Goal: Transaction & Acquisition: Book appointment/travel/reservation

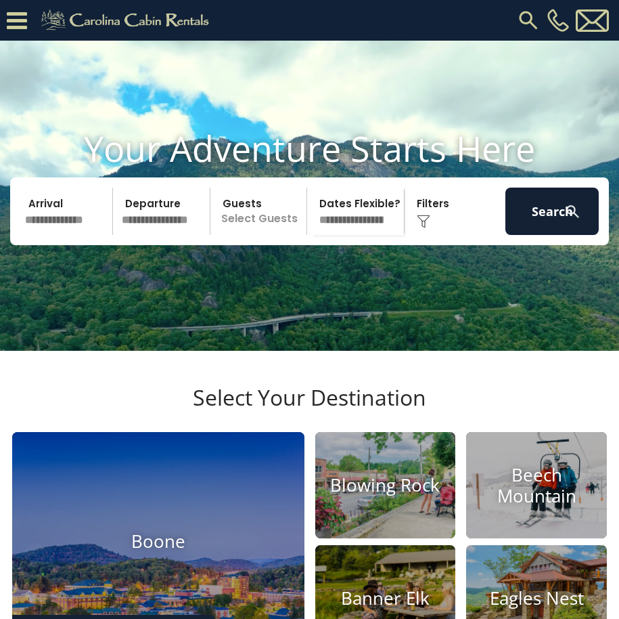
click at [56, 235] on input "text" at bounding box center [66, 211] width 93 height 47
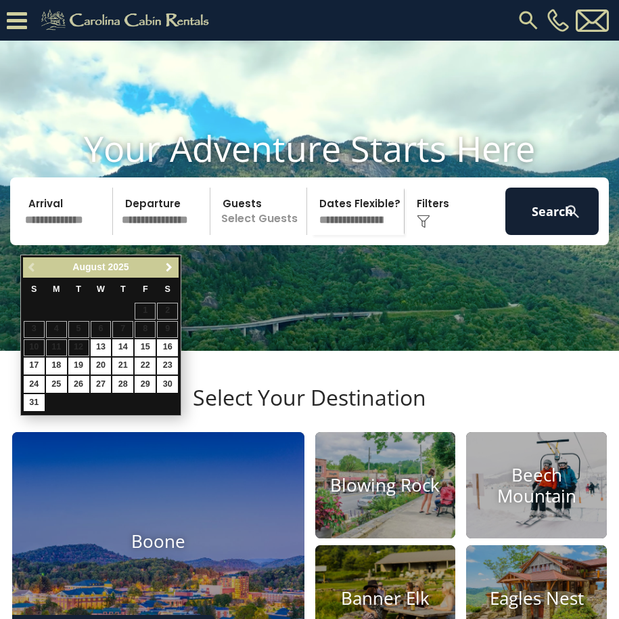
click at [167, 269] on span "Next" at bounding box center [169, 267] width 11 height 11
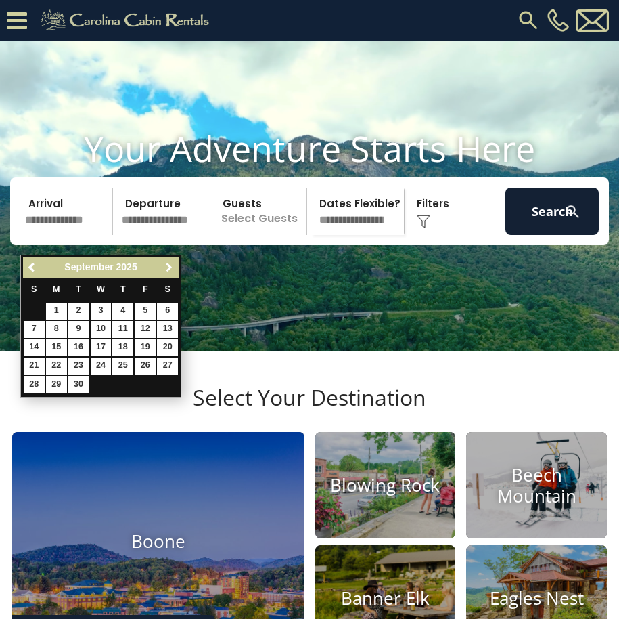
click at [167, 269] on span "Next" at bounding box center [169, 267] width 11 height 11
click at [167, 271] on span "Next" at bounding box center [169, 267] width 11 height 11
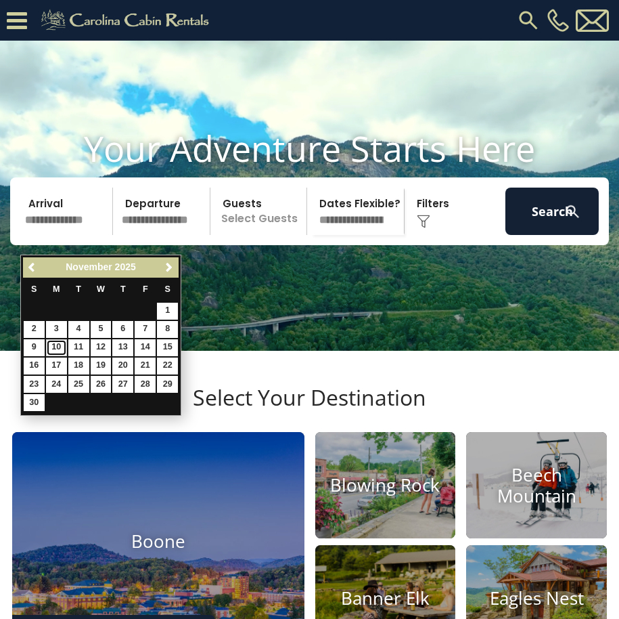
click at [51, 347] on link "10" at bounding box center [56, 347] width 21 height 17
type input "********"
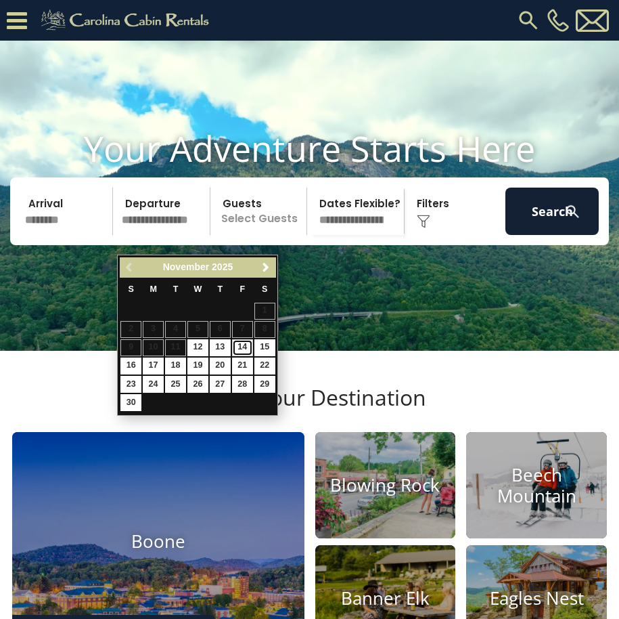
click at [242, 346] on link "14" at bounding box center [242, 347] width 21 height 17
type input "********"
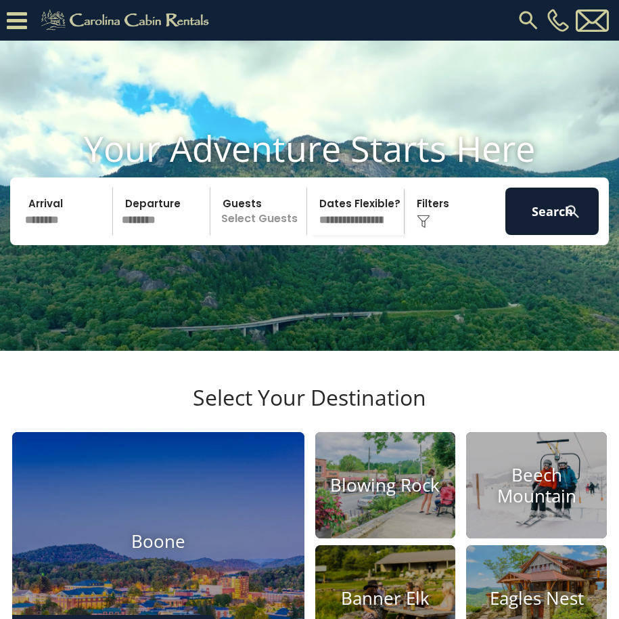
click at [273, 235] on p "Select Guests" at bounding box center [261, 211] width 92 height 47
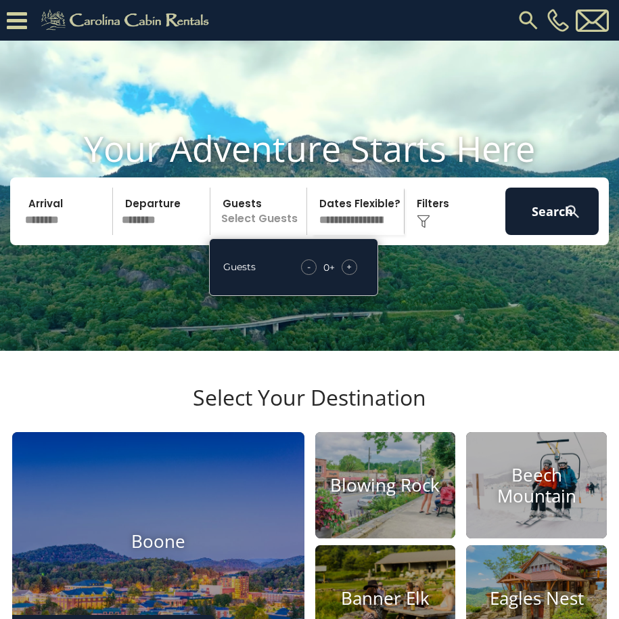
click at [349, 273] on span "+" at bounding box center [349, 267] width 5 height 14
click at [348, 273] on span "+" at bounding box center [349, 267] width 5 height 14
drag, startPoint x: 348, startPoint y: 289, endPoint x: 338, endPoint y: 235, distance: 55.0
click at [338, 235] on select "**********" at bounding box center [357, 211] width 92 height 47
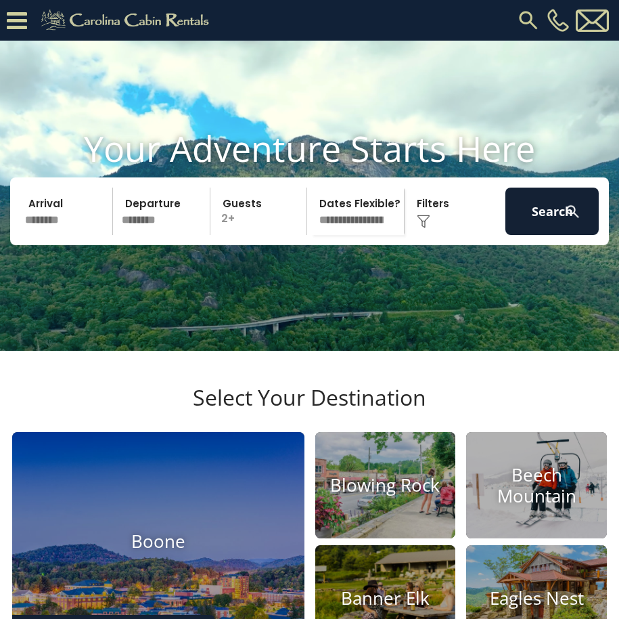
select select "*"
click at [311, 206] on select "**********" at bounding box center [357, 211] width 92 height 47
click at [525, 235] on button "Search" at bounding box center [552, 211] width 93 height 47
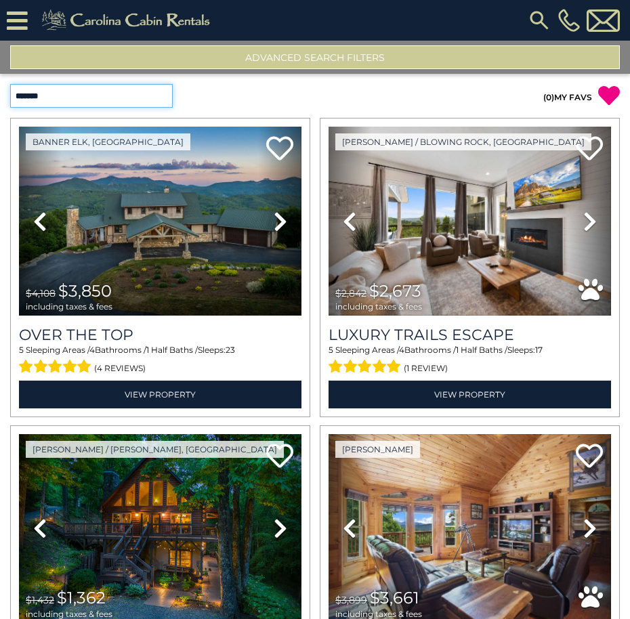
click at [158, 100] on select "**********" at bounding box center [91, 96] width 162 height 24
select select "**********"
click at [10, 84] on select "**********" at bounding box center [91, 96] width 162 height 24
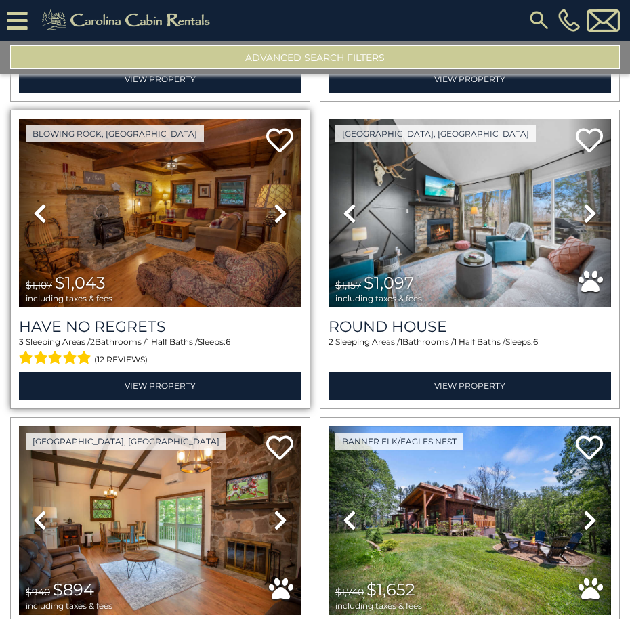
scroll to position [2979, 0]
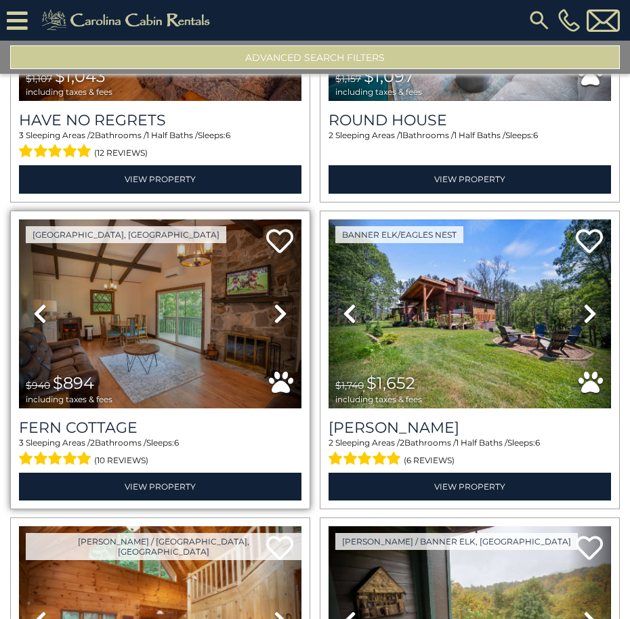
click at [275, 303] on icon at bounding box center [280, 314] width 14 height 22
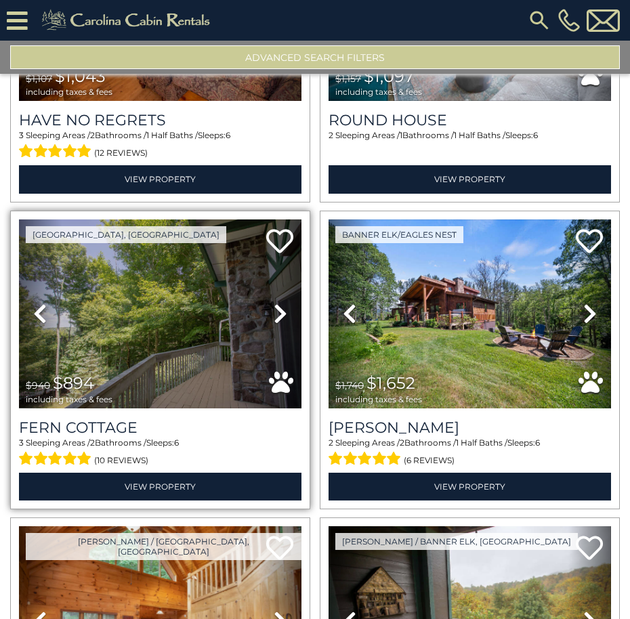
click at [275, 303] on icon at bounding box center [280, 314] width 14 height 22
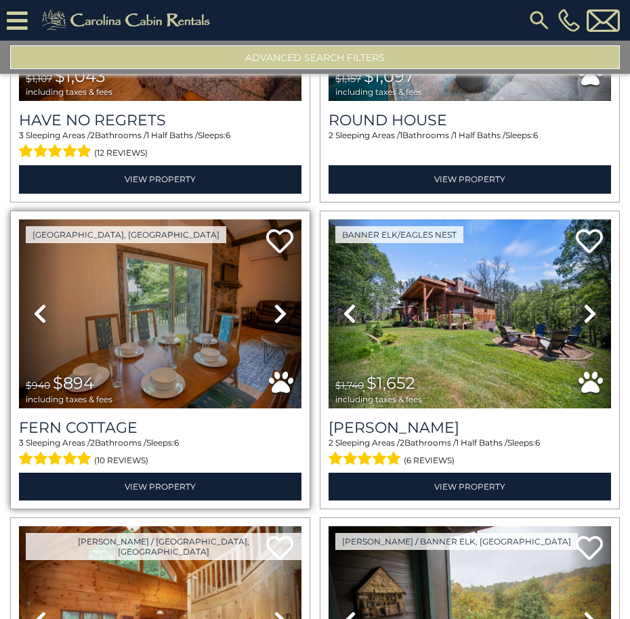
click at [276, 303] on icon at bounding box center [280, 314] width 14 height 22
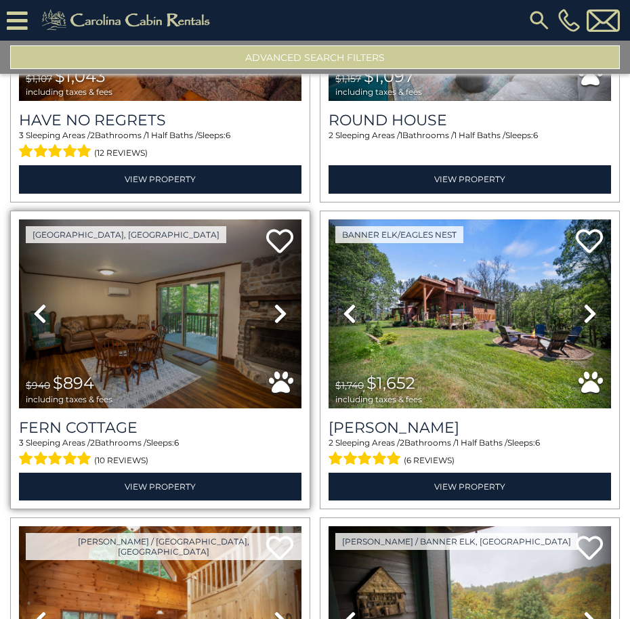
click at [276, 303] on icon at bounding box center [280, 314] width 14 height 22
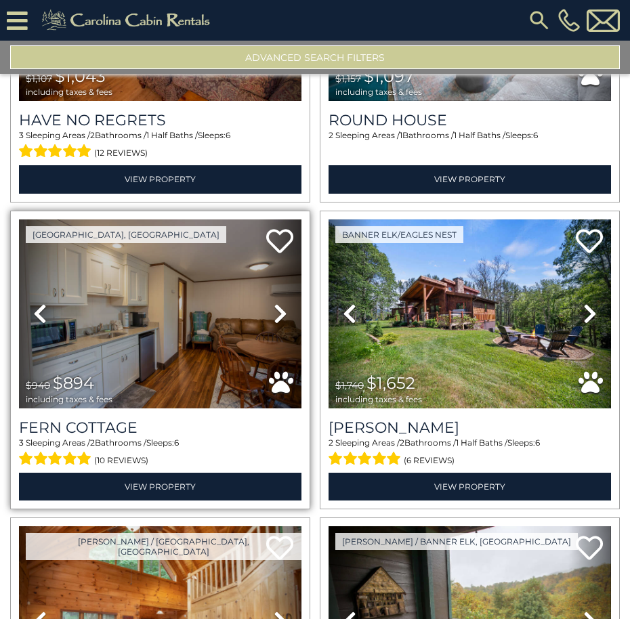
click at [276, 303] on icon at bounding box center [280, 314] width 14 height 22
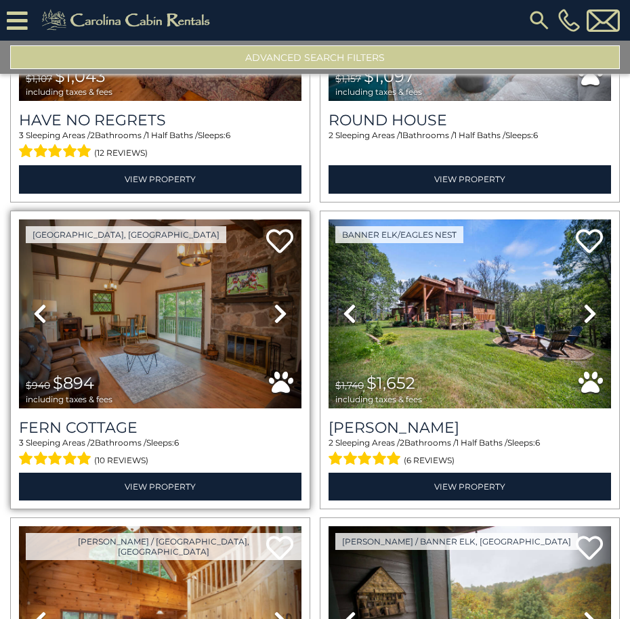
click at [276, 303] on icon at bounding box center [280, 314] width 14 height 22
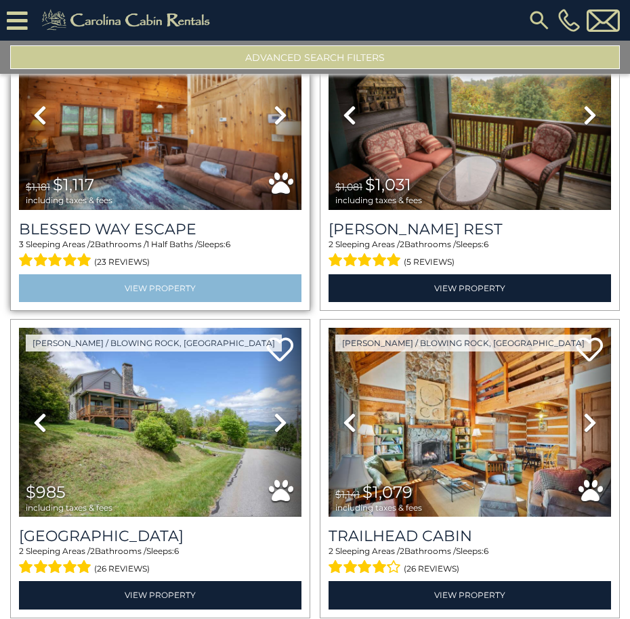
scroll to position [3520, 0]
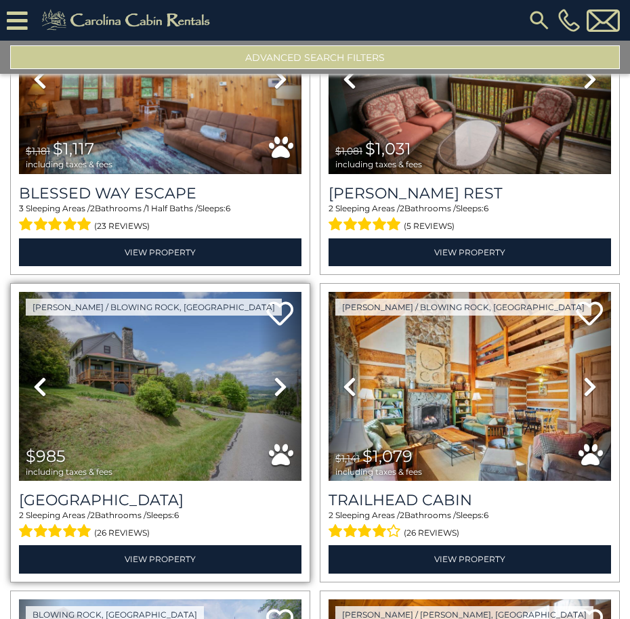
click at [280, 376] on icon at bounding box center [280, 387] width 14 height 22
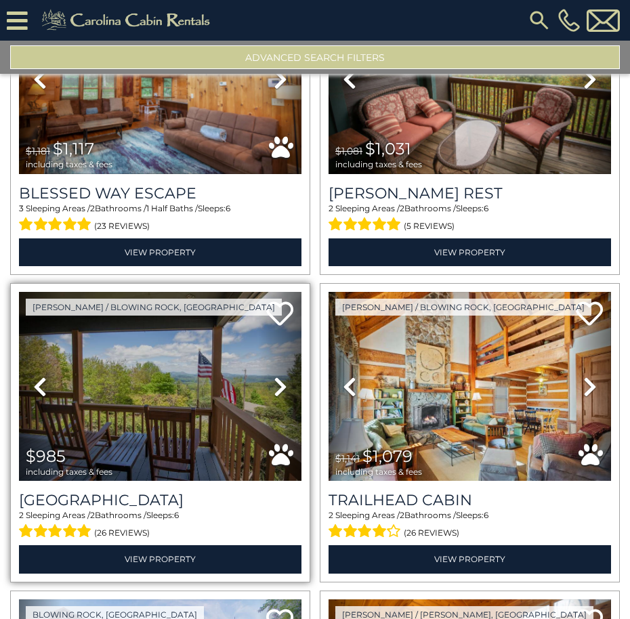
click at [280, 376] on icon at bounding box center [280, 387] width 14 height 22
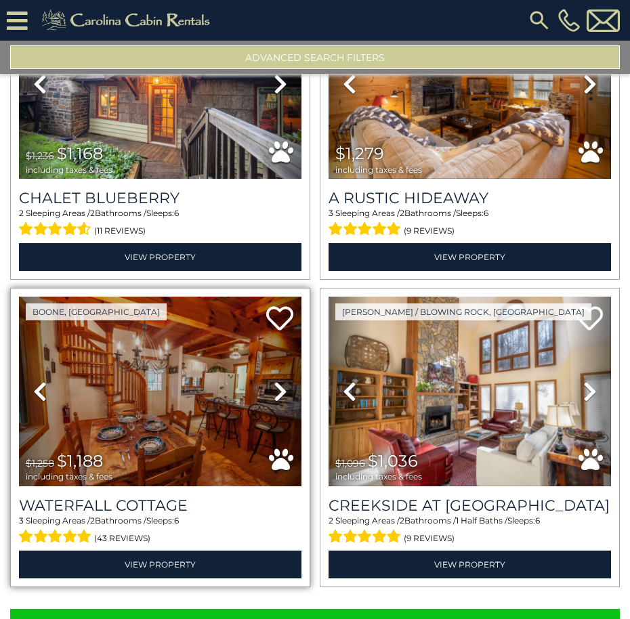
scroll to position [4146, 0]
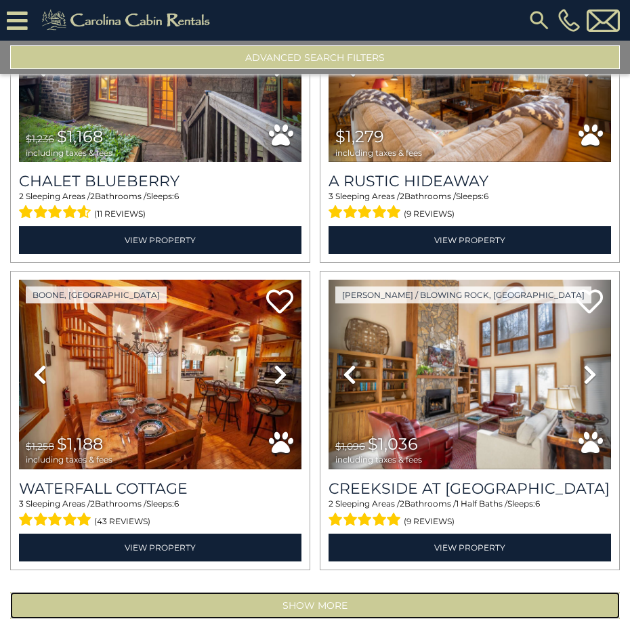
click at [341, 592] on button "Show More" at bounding box center [314, 605] width 609 height 27
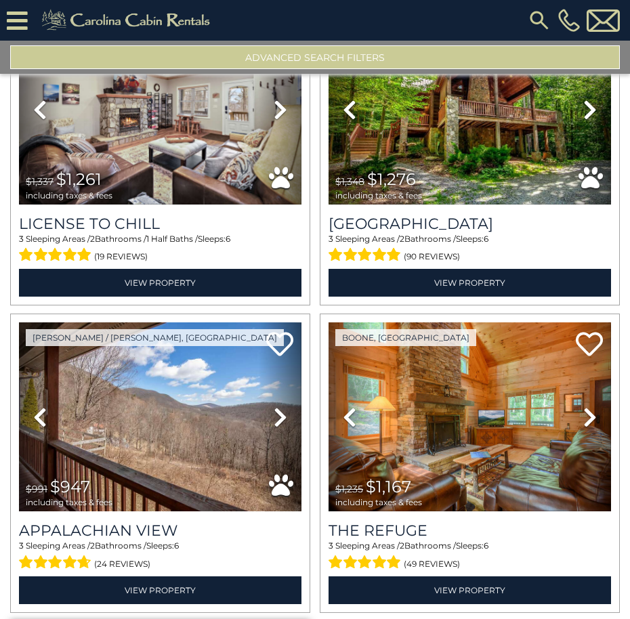
scroll to position [6854, 0]
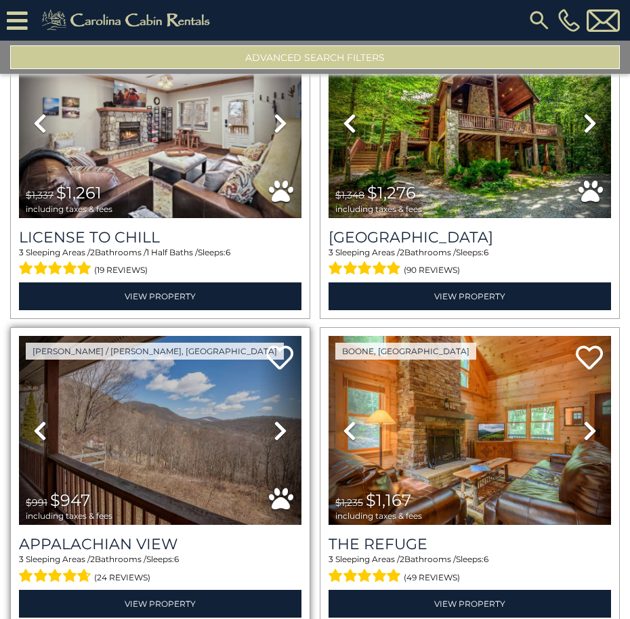
click at [280, 420] on icon at bounding box center [280, 431] width 14 height 22
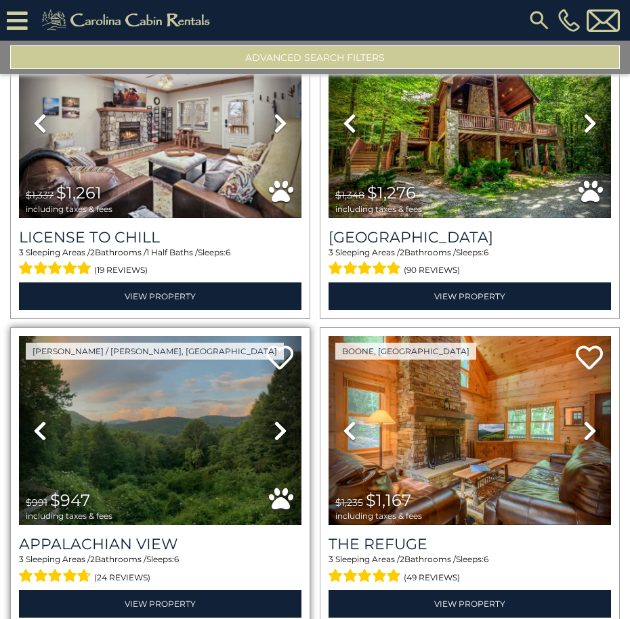
click at [280, 420] on icon at bounding box center [280, 431] width 14 height 22
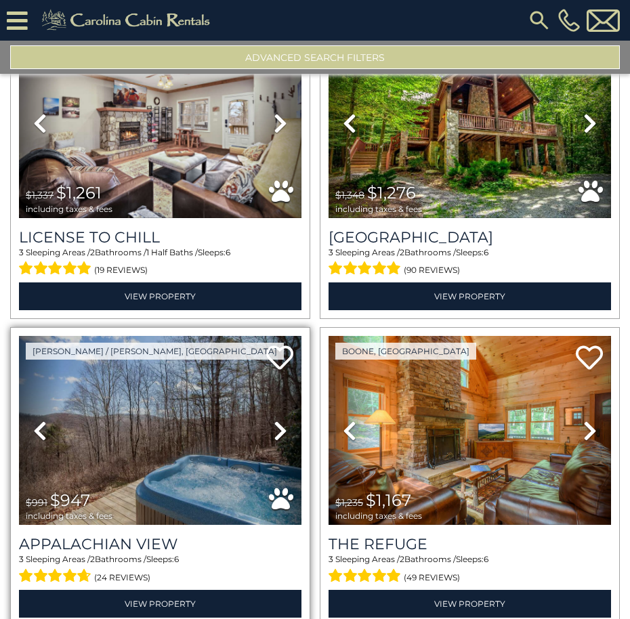
click at [280, 420] on icon at bounding box center [280, 431] width 14 height 22
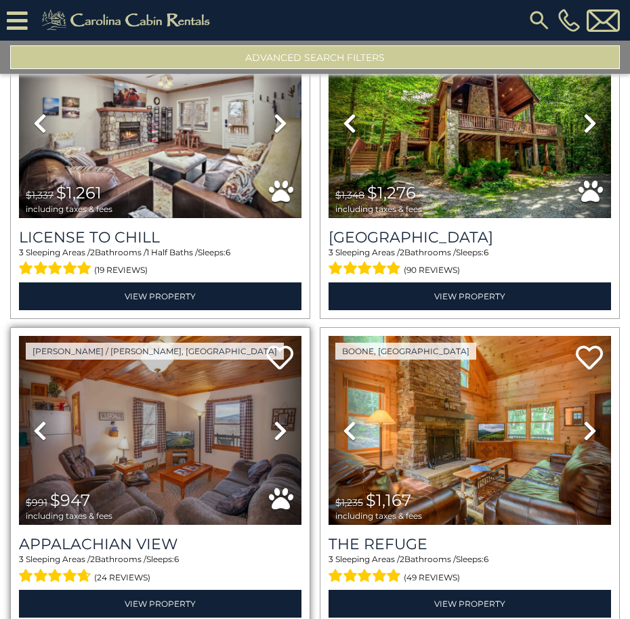
click at [280, 420] on icon at bounding box center [280, 431] width 14 height 22
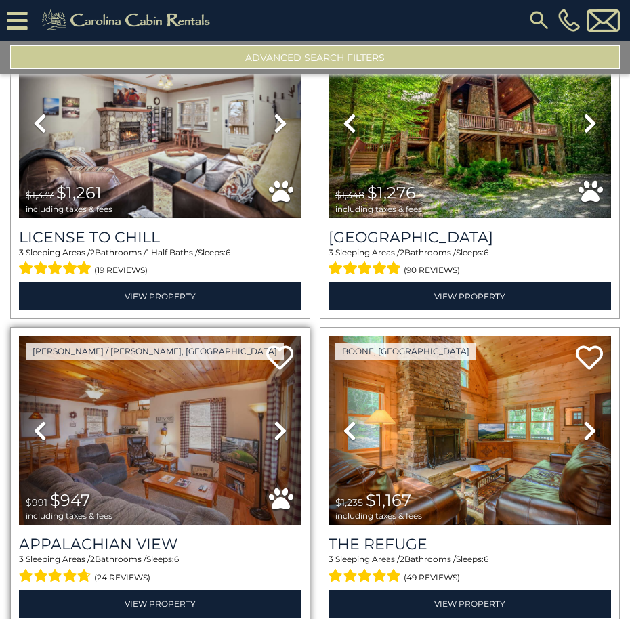
click at [280, 420] on icon at bounding box center [280, 431] width 14 height 22
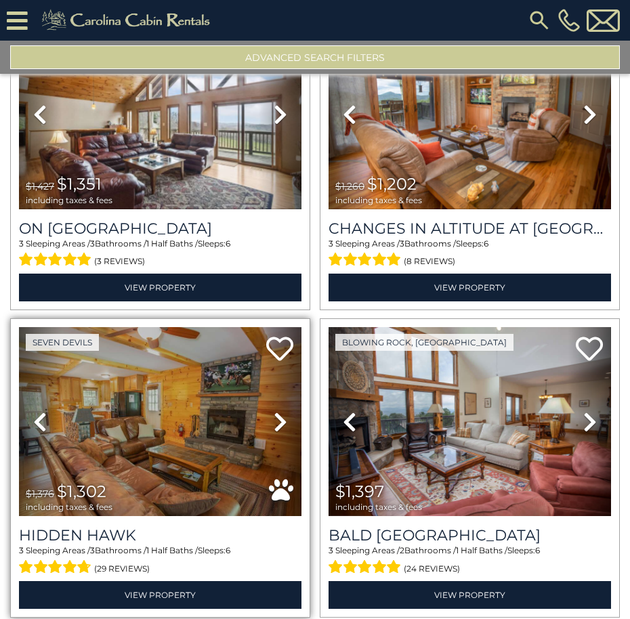
scroll to position [8719, 0]
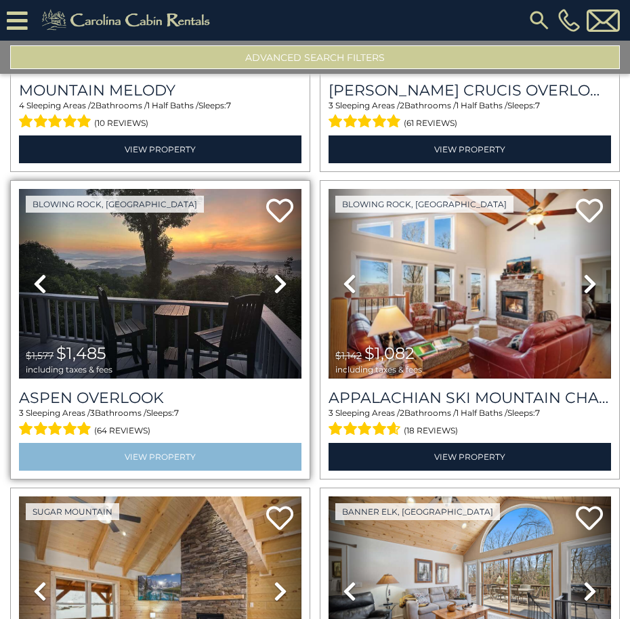
scroll to position [9463, 0]
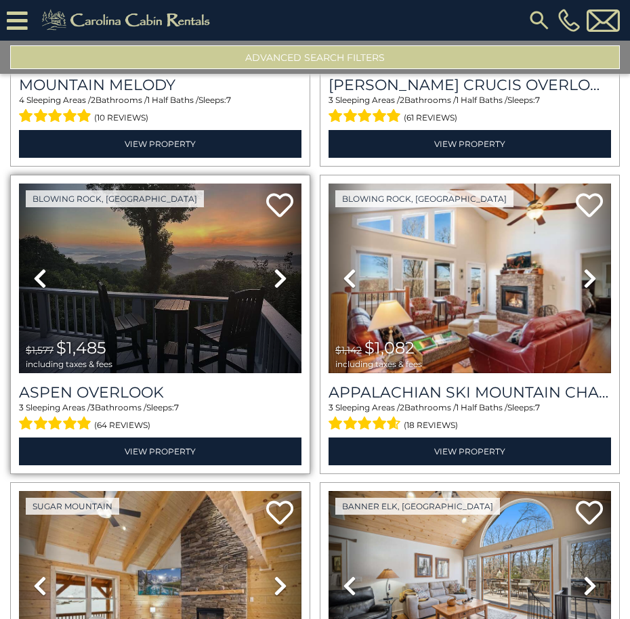
click at [281, 267] on icon at bounding box center [280, 278] width 14 height 22
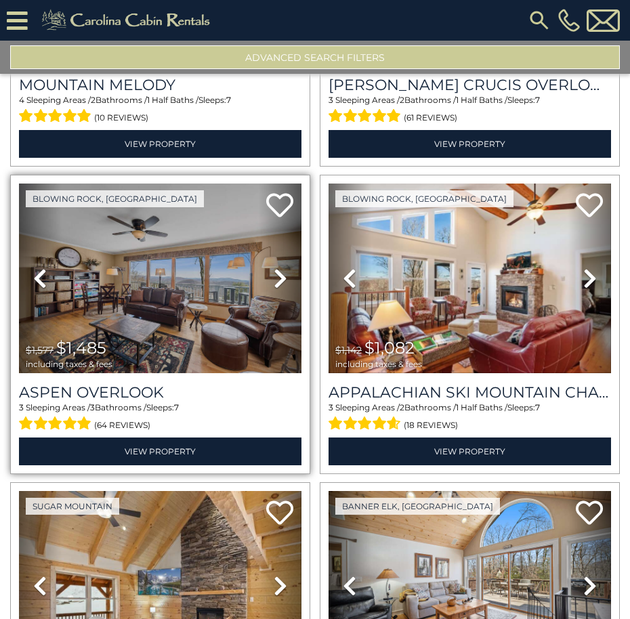
click at [281, 267] on icon at bounding box center [280, 278] width 14 height 22
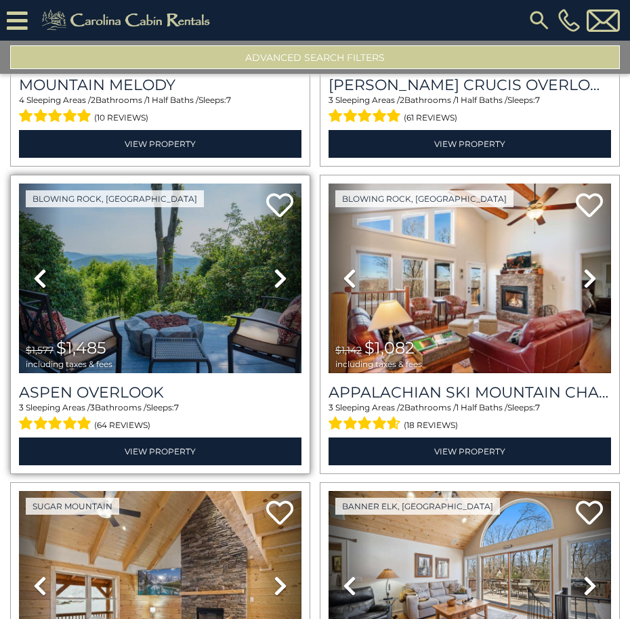
click at [281, 267] on icon at bounding box center [280, 278] width 14 height 22
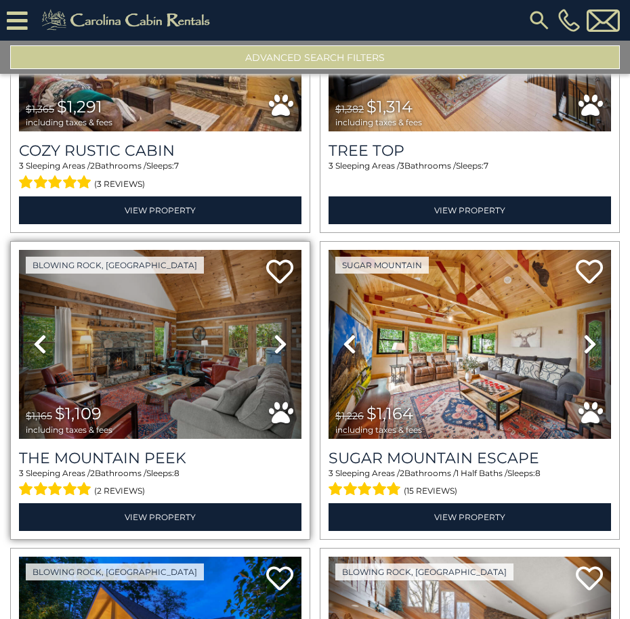
scroll to position [10005, 0]
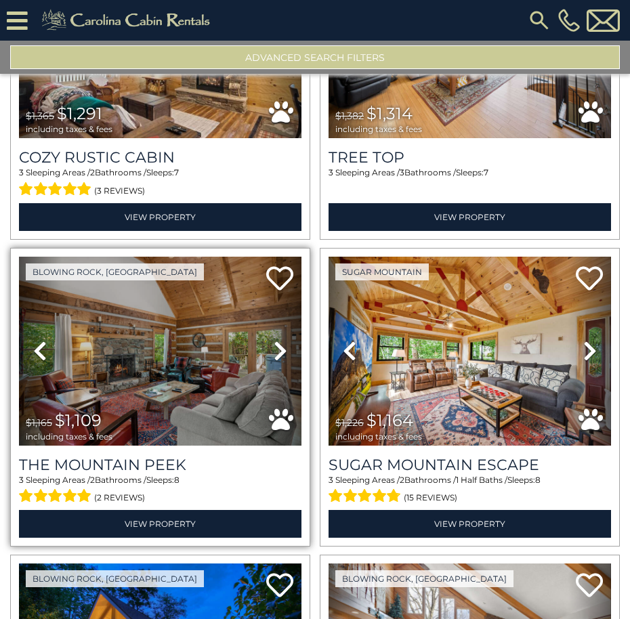
click at [275, 340] on icon at bounding box center [280, 351] width 14 height 22
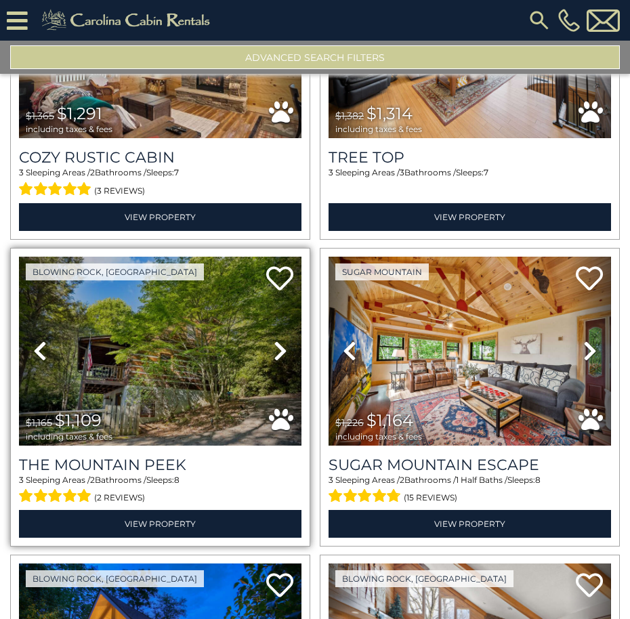
click at [275, 340] on icon at bounding box center [280, 351] width 14 height 22
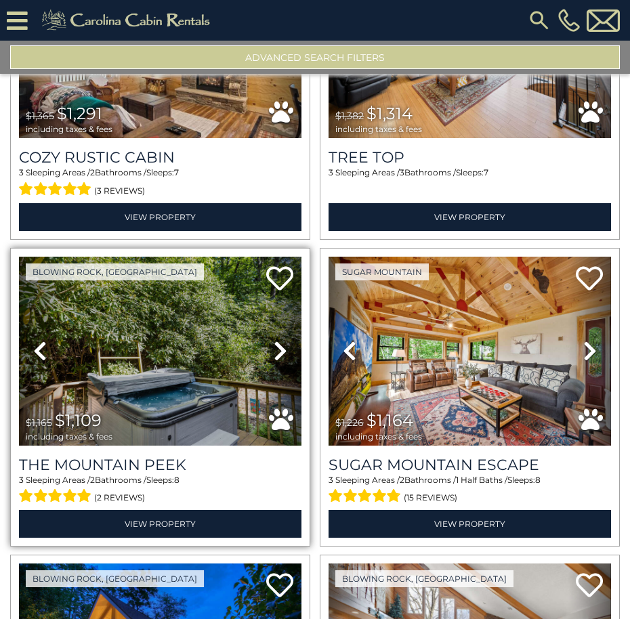
click at [275, 340] on icon at bounding box center [280, 351] width 14 height 22
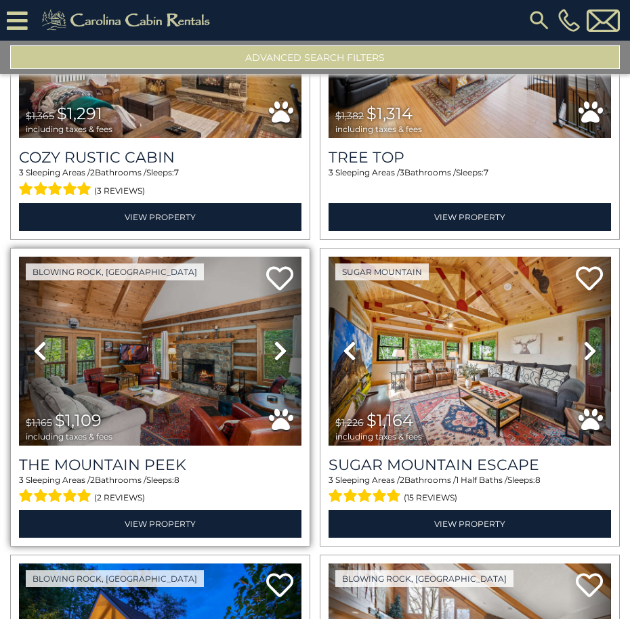
click at [275, 340] on icon at bounding box center [280, 351] width 14 height 22
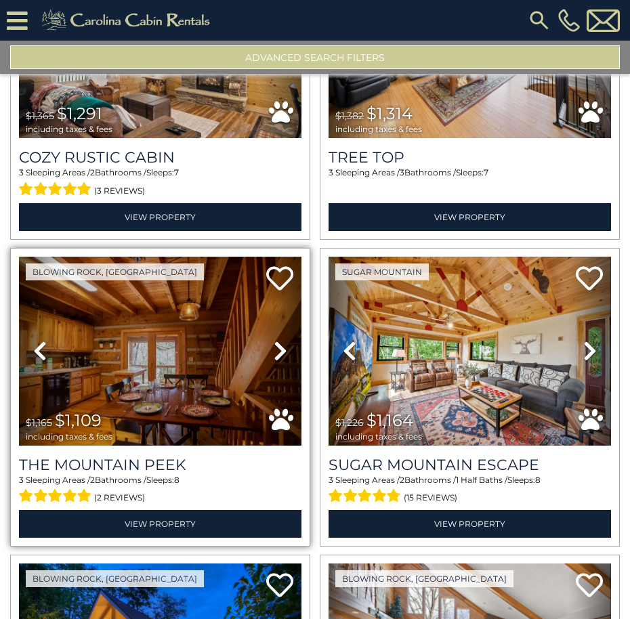
click at [275, 340] on icon at bounding box center [280, 351] width 14 height 22
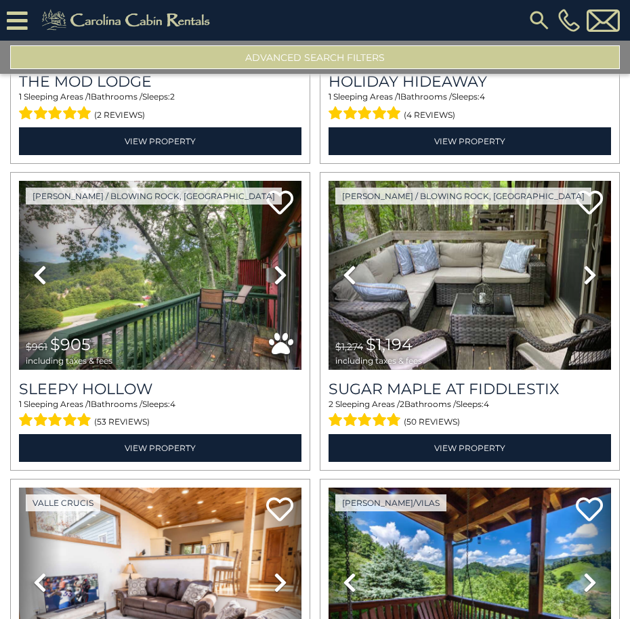
scroll to position [0, 0]
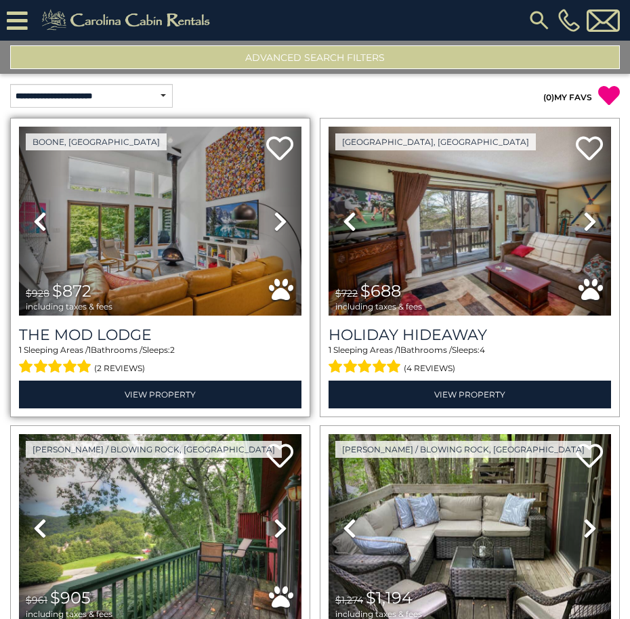
click at [273, 219] on icon at bounding box center [280, 222] width 14 height 22
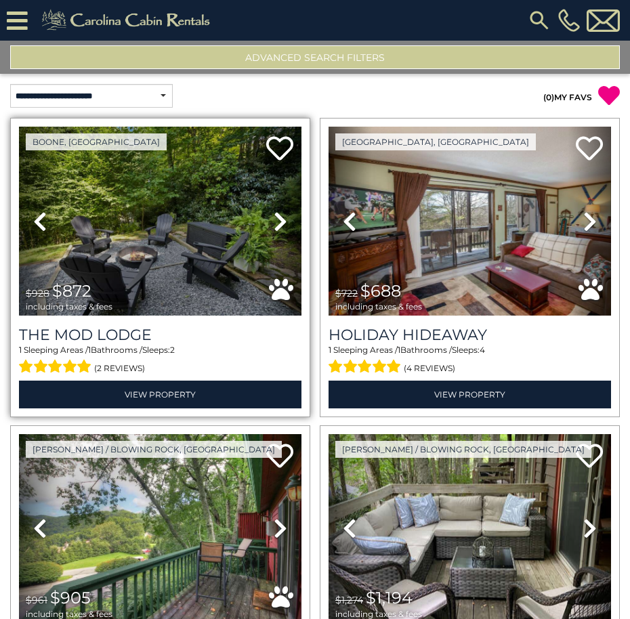
click at [273, 219] on icon at bounding box center [280, 222] width 14 height 22
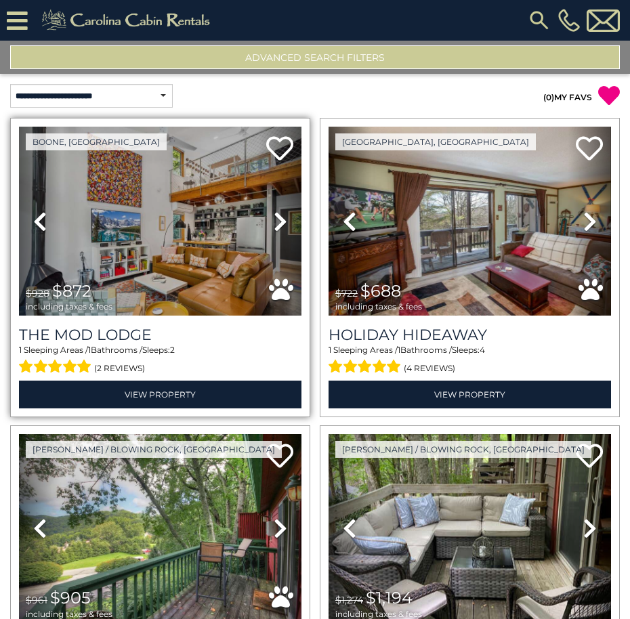
click at [273, 219] on icon at bounding box center [280, 222] width 14 height 22
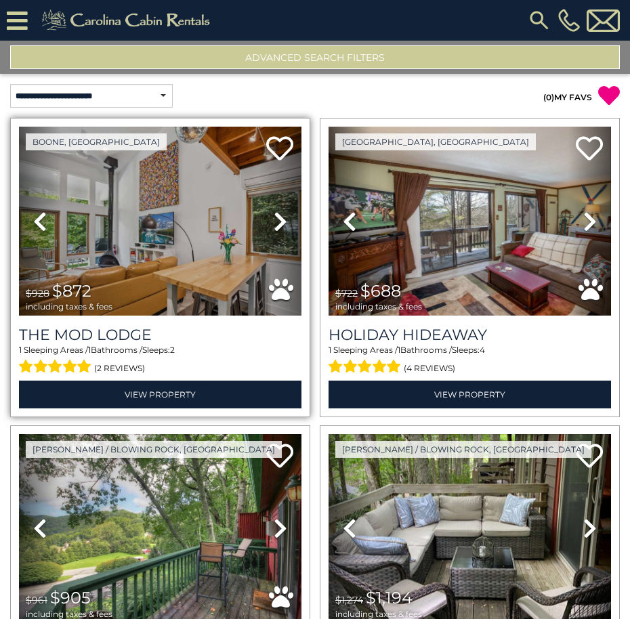
click at [273, 219] on icon at bounding box center [280, 222] width 14 height 22
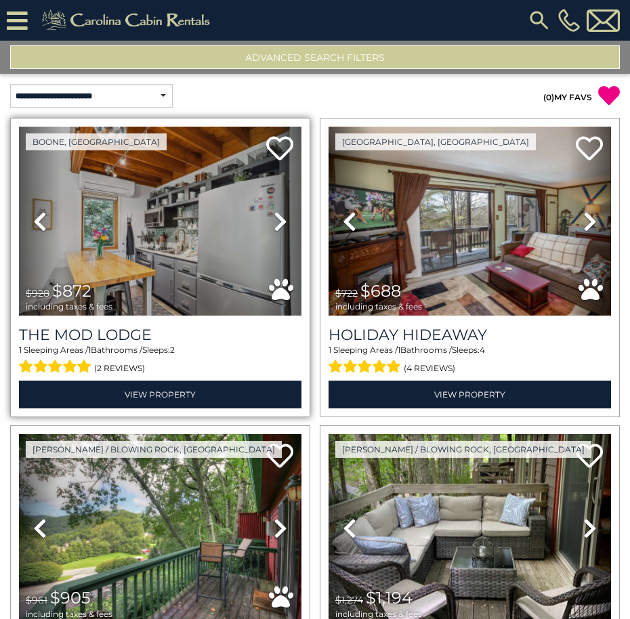
click at [273, 221] on icon at bounding box center [280, 222] width 14 height 22
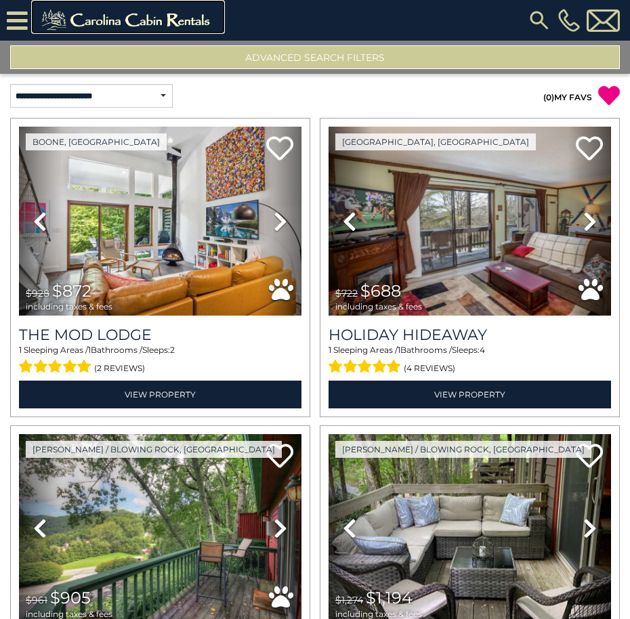
click at [149, 9] on img at bounding box center [128, 20] width 187 height 27
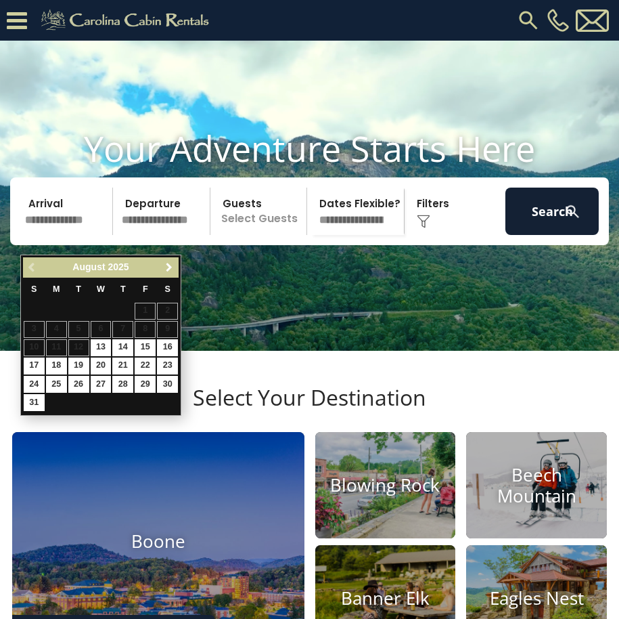
click at [172, 269] on span "Next" at bounding box center [169, 267] width 11 height 11
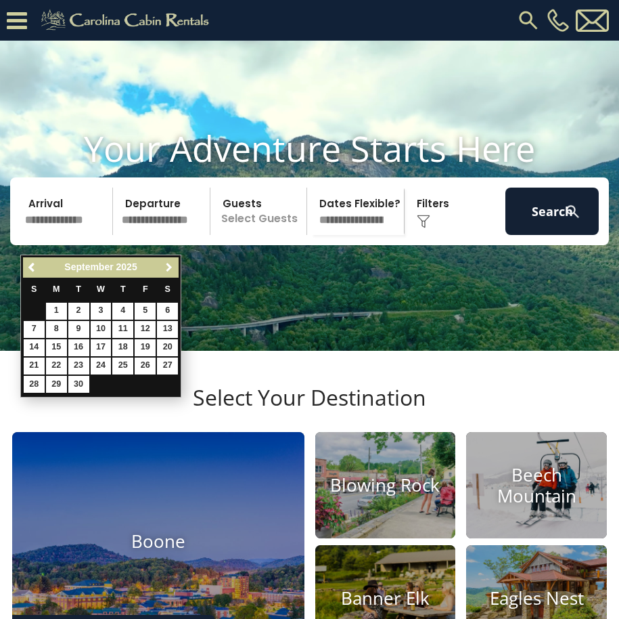
click at [171, 269] on span "Next" at bounding box center [169, 267] width 11 height 11
click at [171, 270] on span "Next" at bounding box center [169, 267] width 11 height 11
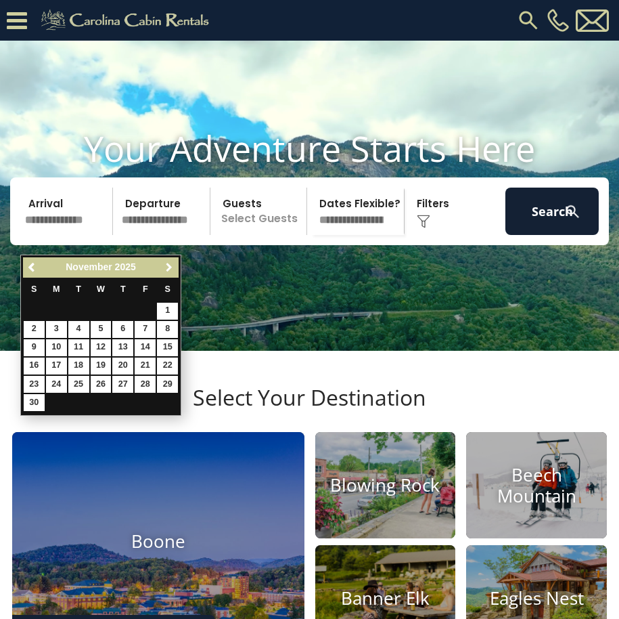
click at [171, 270] on span "Next" at bounding box center [169, 267] width 11 height 11
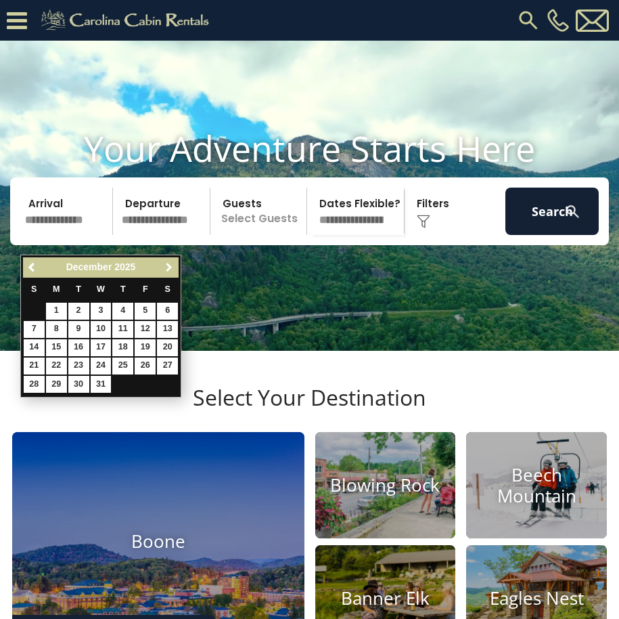
click at [171, 271] on span "Next" at bounding box center [169, 267] width 11 height 11
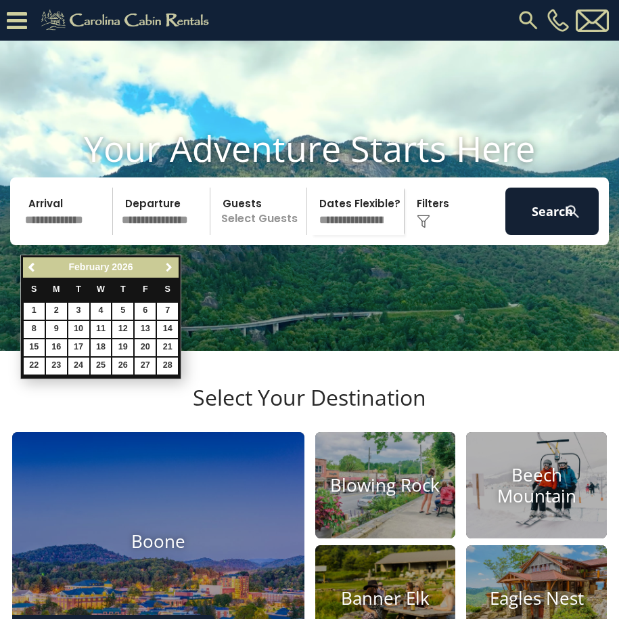
click at [171, 271] on span "Next" at bounding box center [169, 267] width 11 height 11
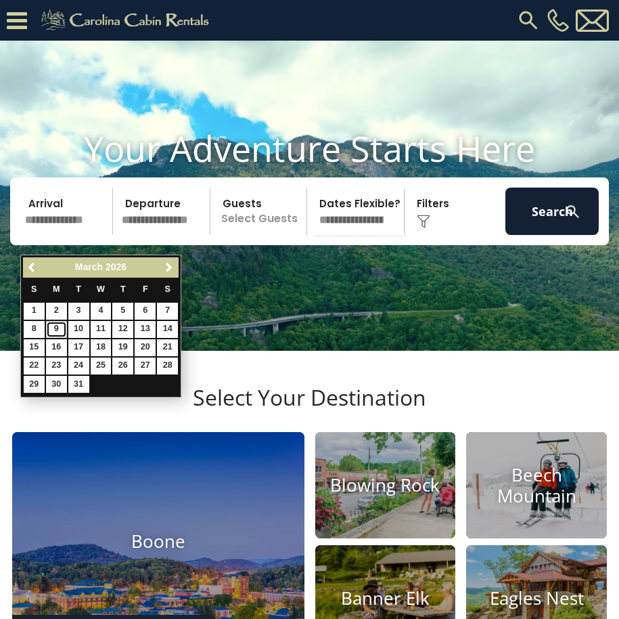
click at [58, 328] on link "9" at bounding box center [56, 329] width 21 height 17
type input "******"
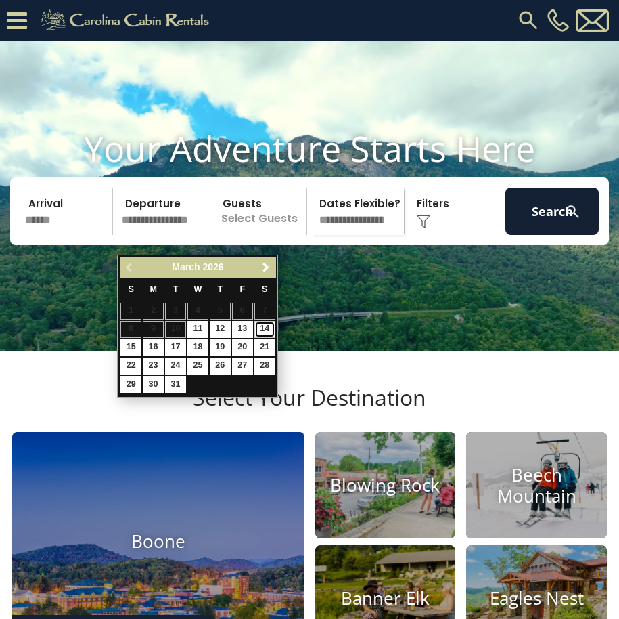
click at [261, 330] on link "14" at bounding box center [265, 329] width 21 height 17
type input "*******"
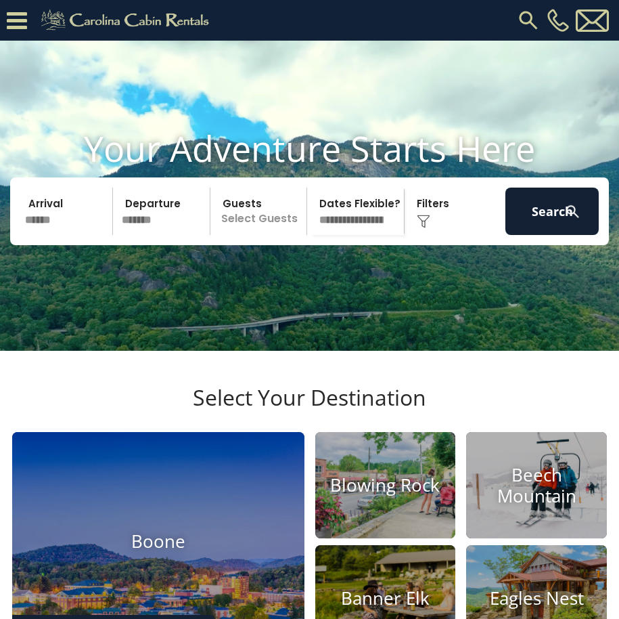
click at [250, 234] on p "Select Guests" at bounding box center [261, 211] width 92 height 47
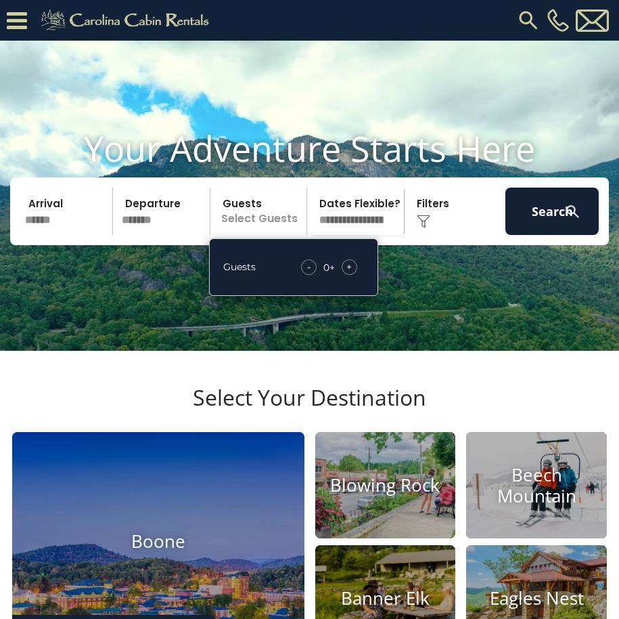
click at [346, 275] on div "+" at bounding box center [350, 267] width 16 height 16
click at [345, 275] on div "+" at bounding box center [350, 267] width 16 height 16
drag, startPoint x: 345, startPoint y: 285, endPoint x: 342, endPoint y: 231, distance: 54.3
click at [341, 230] on select "**********" at bounding box center [357, 211] width 92 height 47
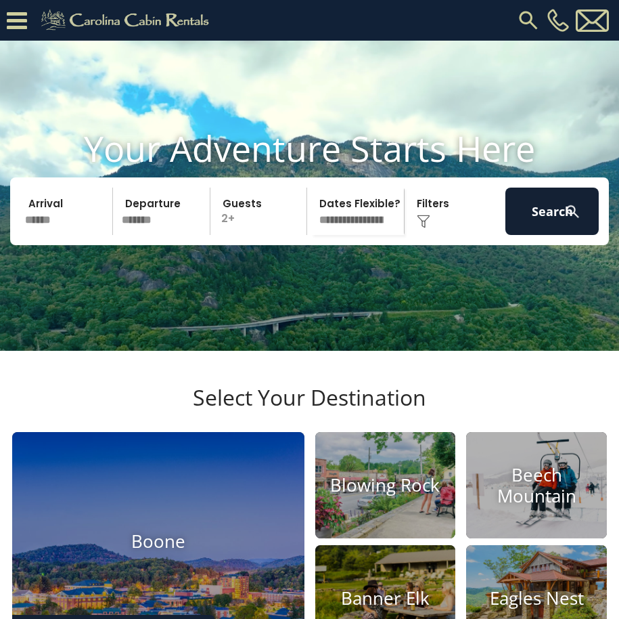
select select "*"
click at [311, 206] on select "**********" at bounding box center [357, 211] width 92 height 47
click at [523, 227] on button "Search" at bounding box center [552, 211] width 93 height 47
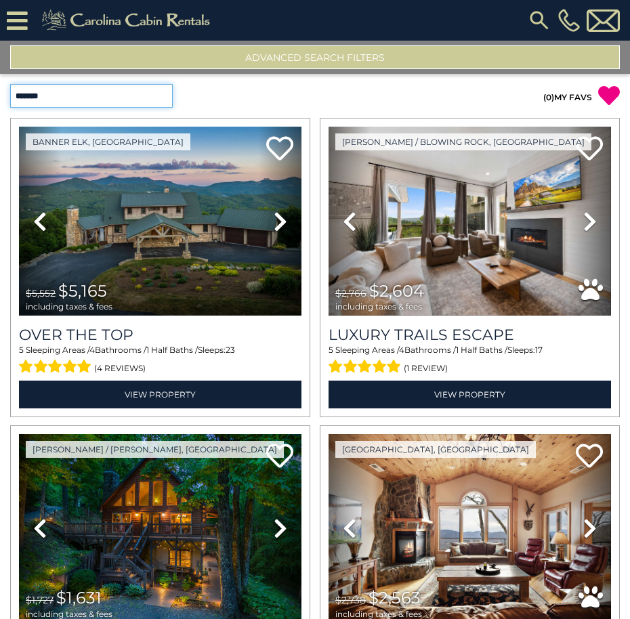
click at [108, 89] on select "**********" at bounding box center [91, 96] width 162 height 24
select select "**********"
click at [10, 84] on select "**********" at bounding box center [91, 96] width 162 height 24
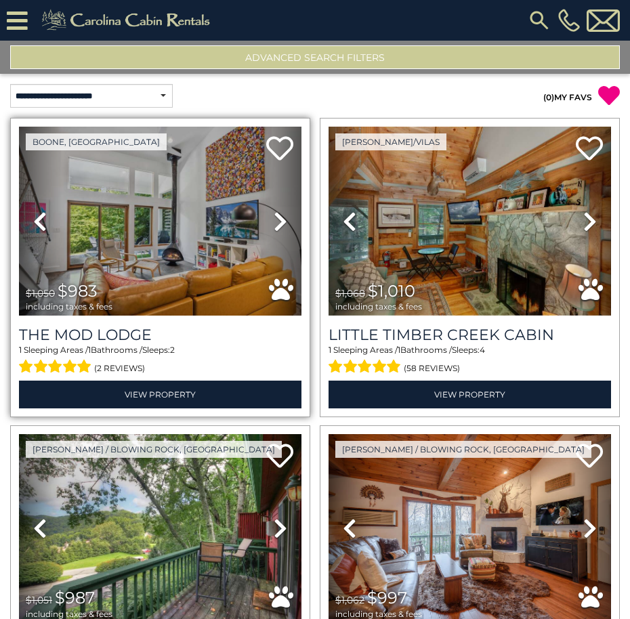
click at [273, 224] on icon at bounding box center [280, 222] width 14 height 22
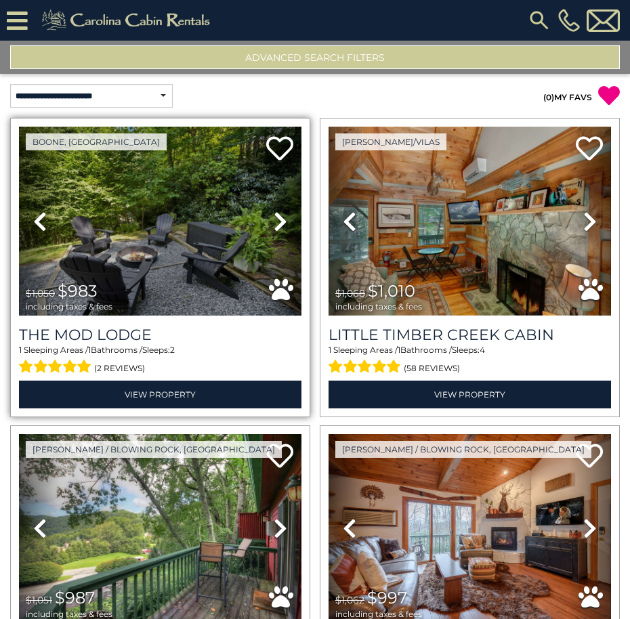
click at [273, 225] on icon at bounding box center [280, 222] width 14 height 22
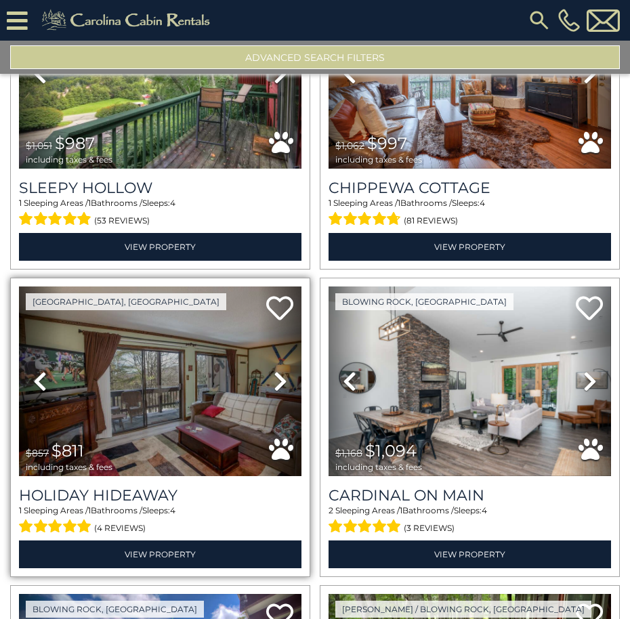
scroll to position [474, 0]
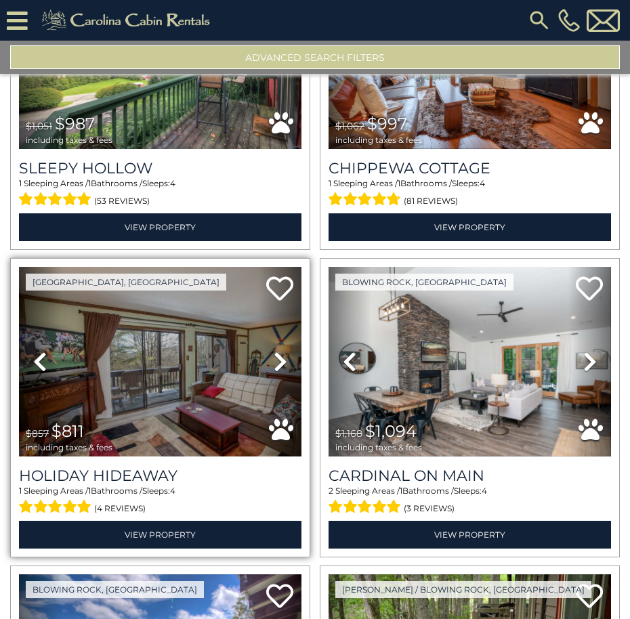
click at [275, 358] on icon at bounding box center [280, 362] width 14 height 22
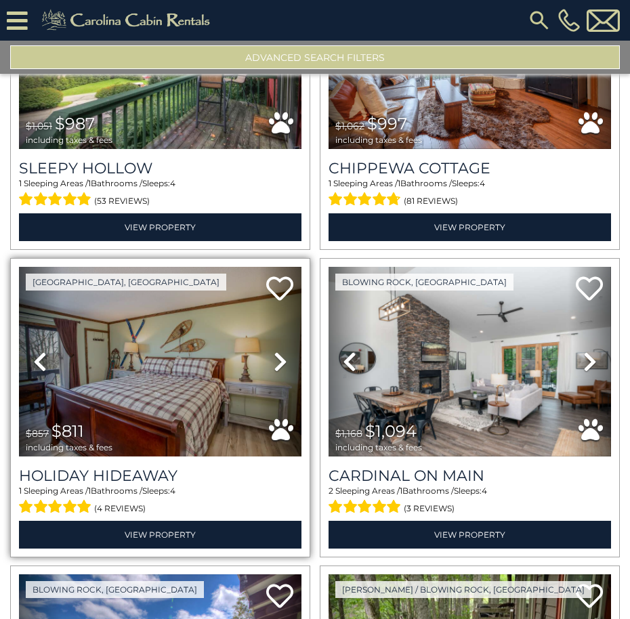
click at [275, 358] on icon at bounding box center [280, 362] width 14 height 22
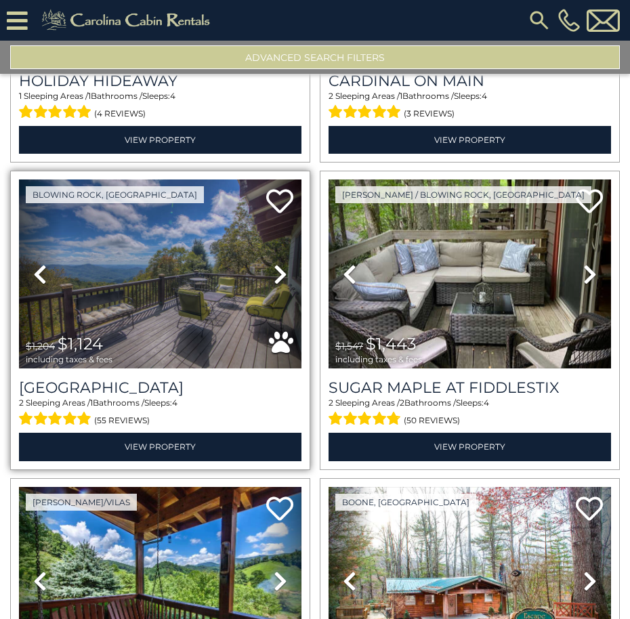
scroll to position [880, 0]
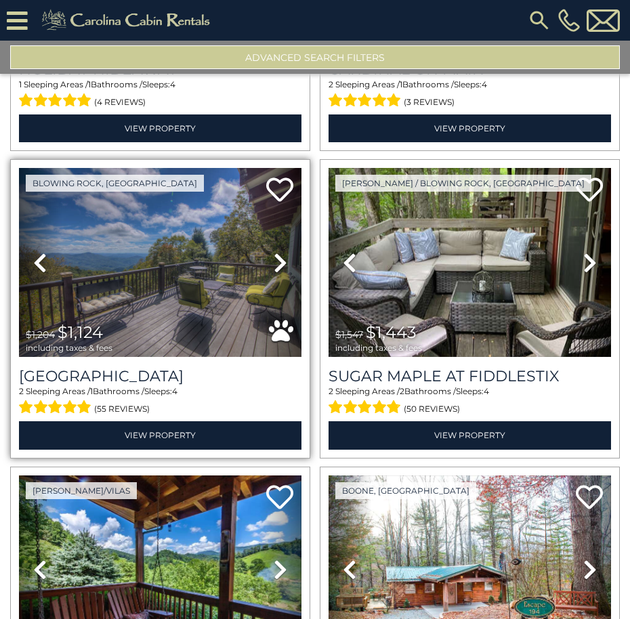
click at [276, 264] on icon at bounding box center [280, 263] width 14 height 22
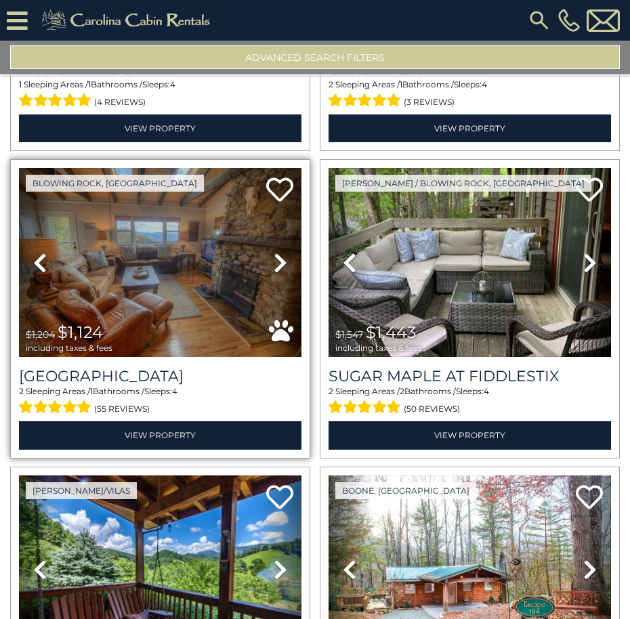
click at [277, 259] on icon at bounding box center [280, 263] width 14 height 22
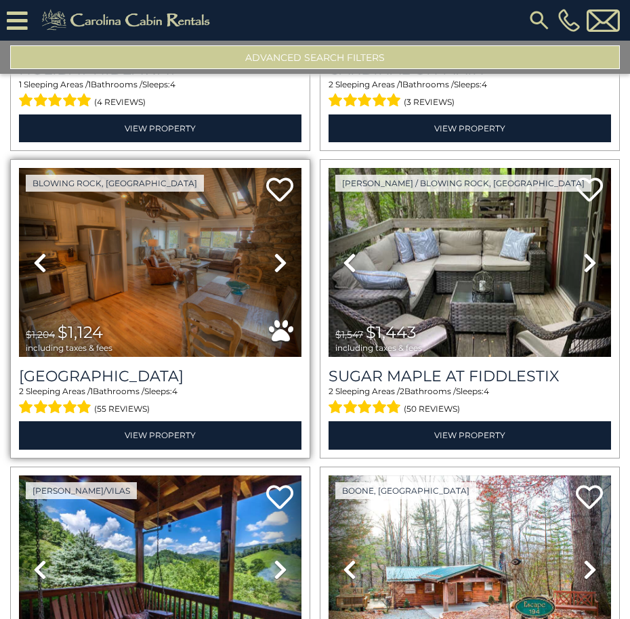
click at [277, 260] on icon at bounding box center [280, 263] width 14 height 22
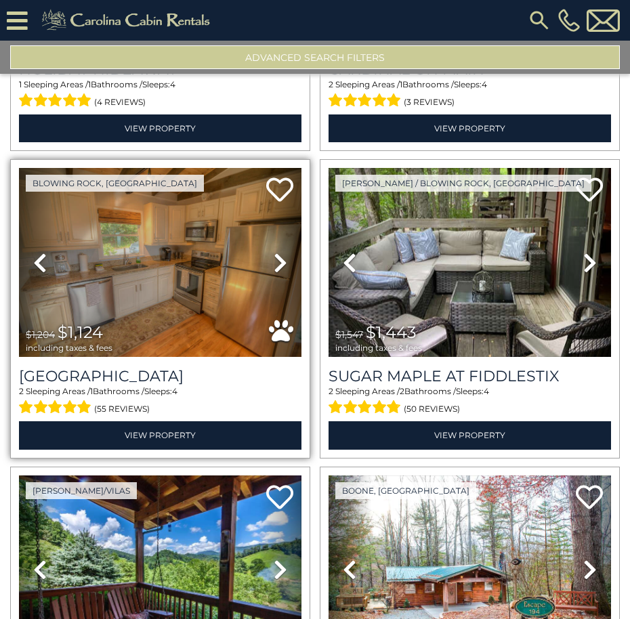
click at [277, 260] on icon at bounding box center [280, 263] width 14 height 22
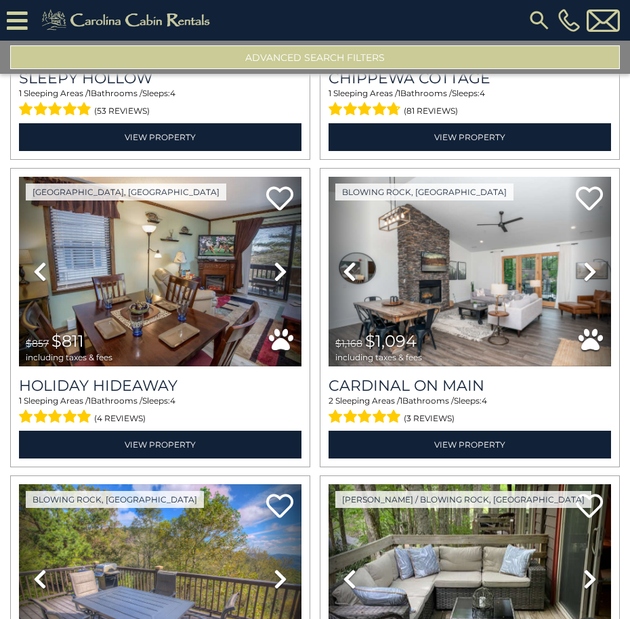
scroll to position [474, 0]
